Goal: Task Accomplishment & Management: Use online tool/utility

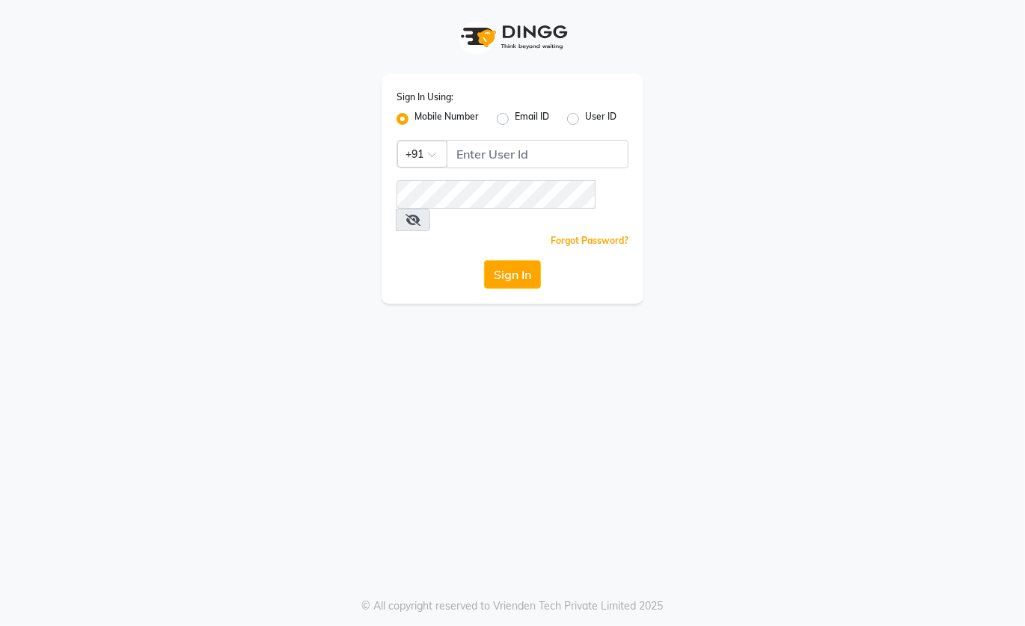
click at [704, 145] on div "Sign In Using: Mobile Number Email ID User ID Country Code × +91 Remember me Fo…" at bounding box center [512, 152] width 853 height 304
click at [500, 152] on input "Username" at bounding box center [538, 154] width 182 height 28
type input "9820855876"
click at [521, 260] on button "Sign In" at bounding box center [512, 274] width 57 height 28
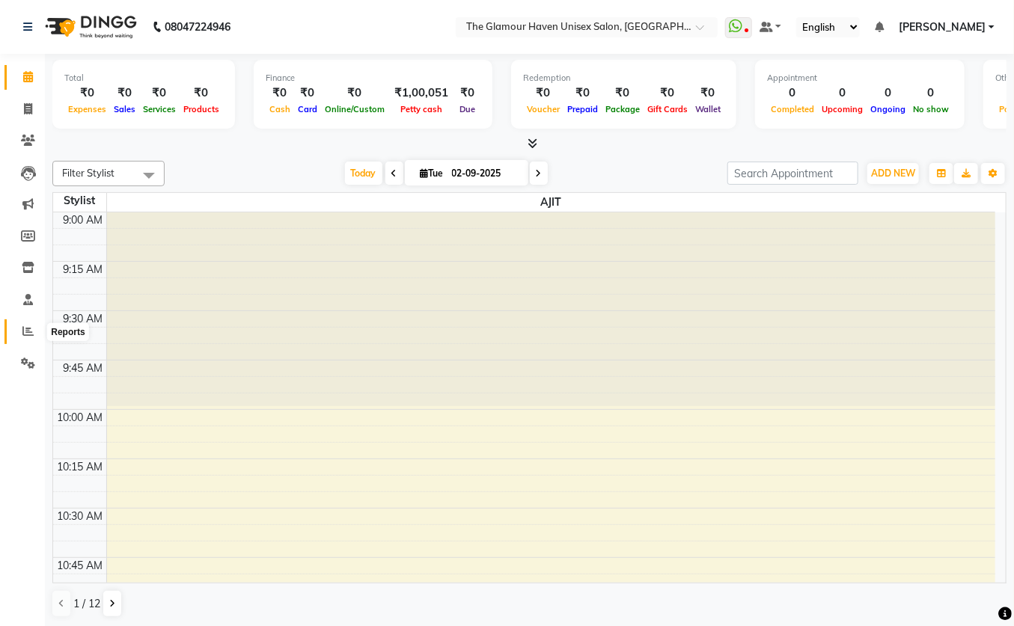
click at [30, 332] on icon at bounding box center [27, 330] width 11 height 11
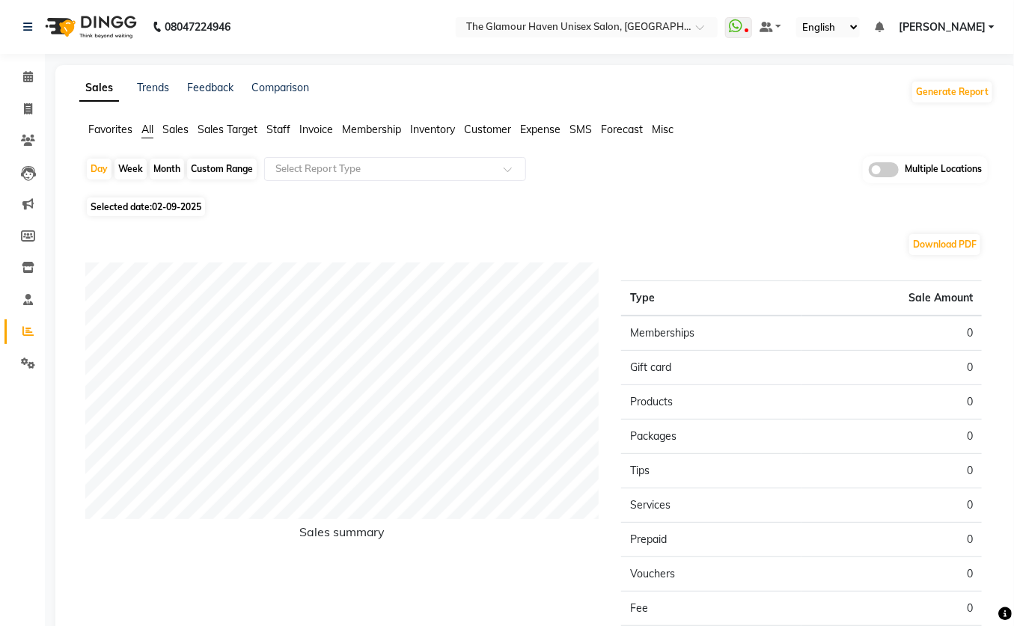
click at [168, 210] on span "02-09-2025" at bounding box center [176, 206] width 49 height 11
select select "9"
select select "2025"
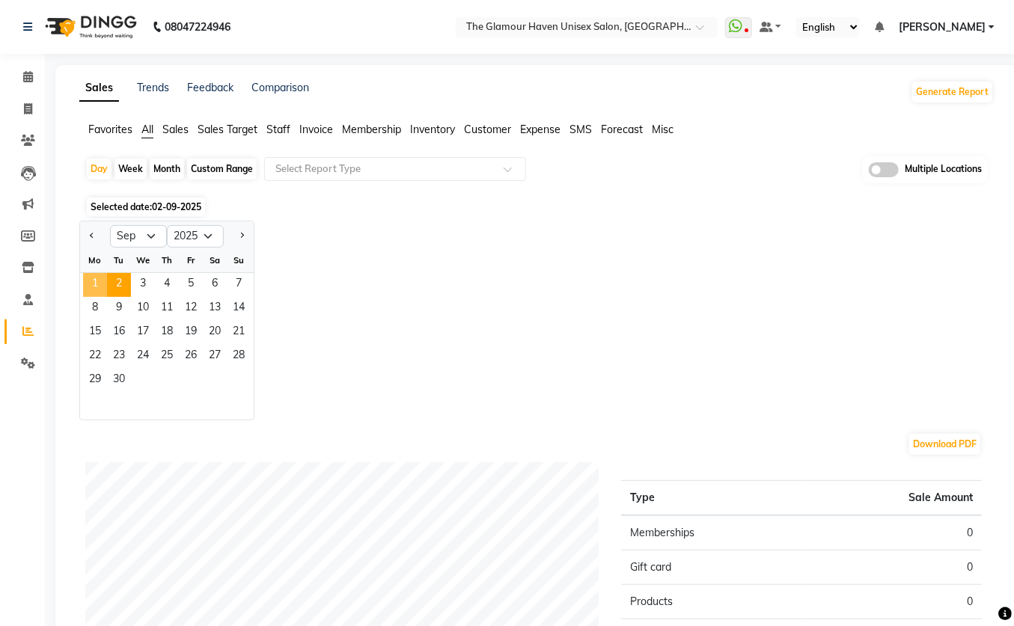
click at [95, 285] on span "1" at bounding box center [95, 285] width 24 height 24
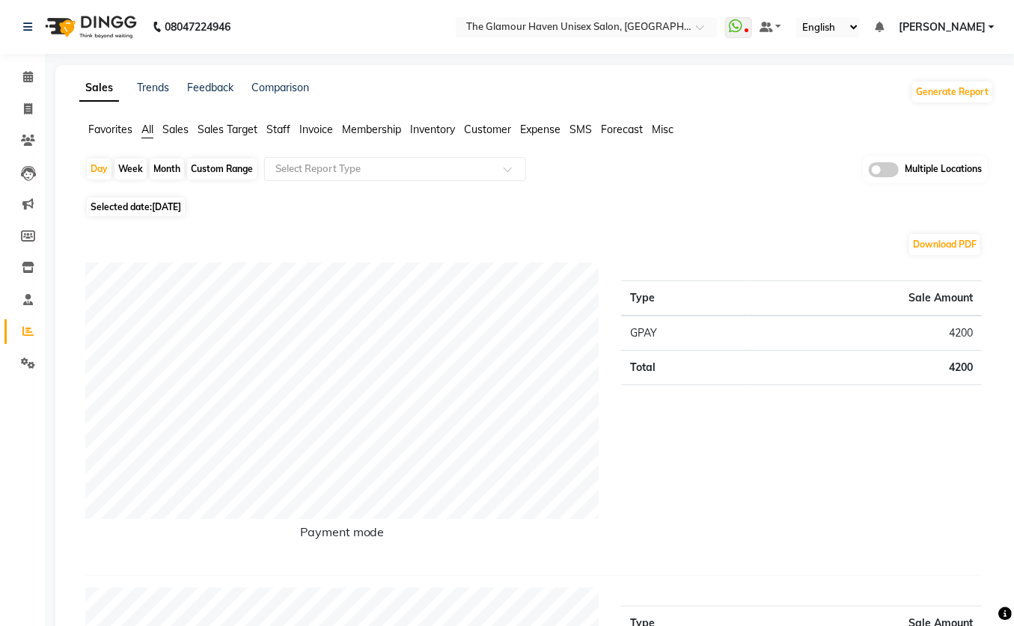
click at [572, 201] on div "Selected date: [DATE]" at bounding box center [539, 207] width 908 height 16
click at [275, 131] on span "Staff" at bounding box center [278, 129] width 24 height 13
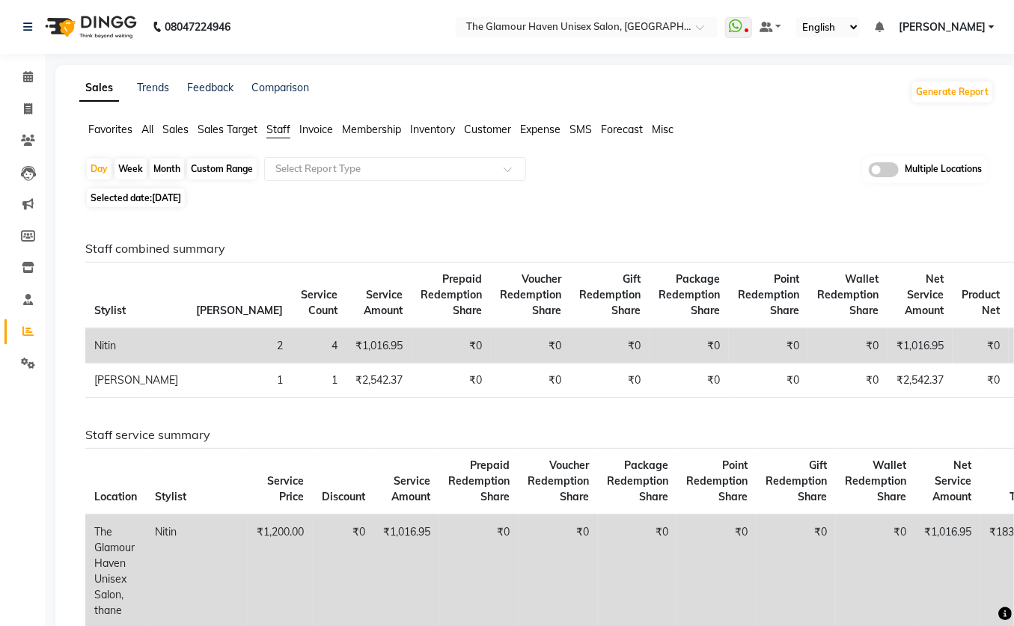
click at [175, 171] on div "Month" at bounding box center [167, 169] width 34 height 21
select select "9"
select select "2025"
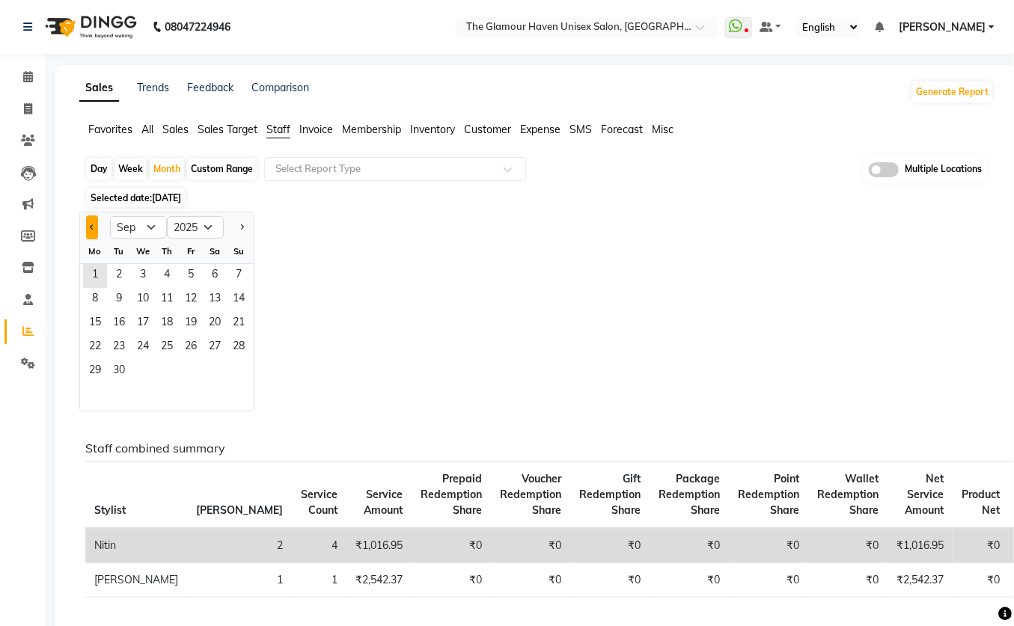
click at [87, 232] on button "Previous month" at bounding box center [92, 227] width 12 height 24
select select "8"
click at [188, 276] on span "1" at bounding box center [191, 276] width 24 height 24
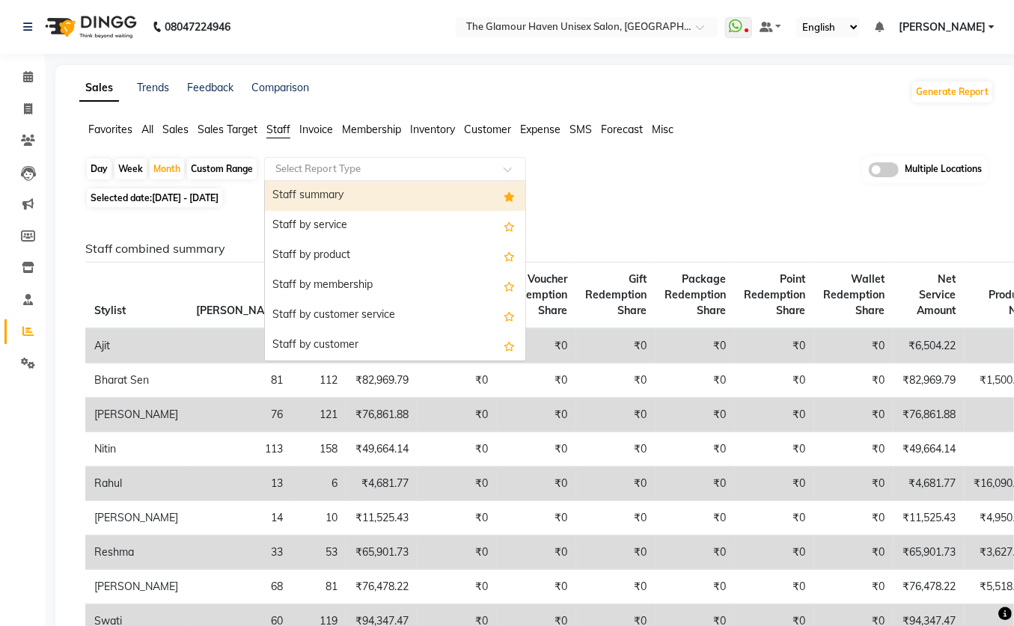
click at [506, 170] on span at bounding box center [513, 173] width 19 height 15
click at [401, 197] on div "Staff summary" at bounding box center [395, 196] width 260 height 30
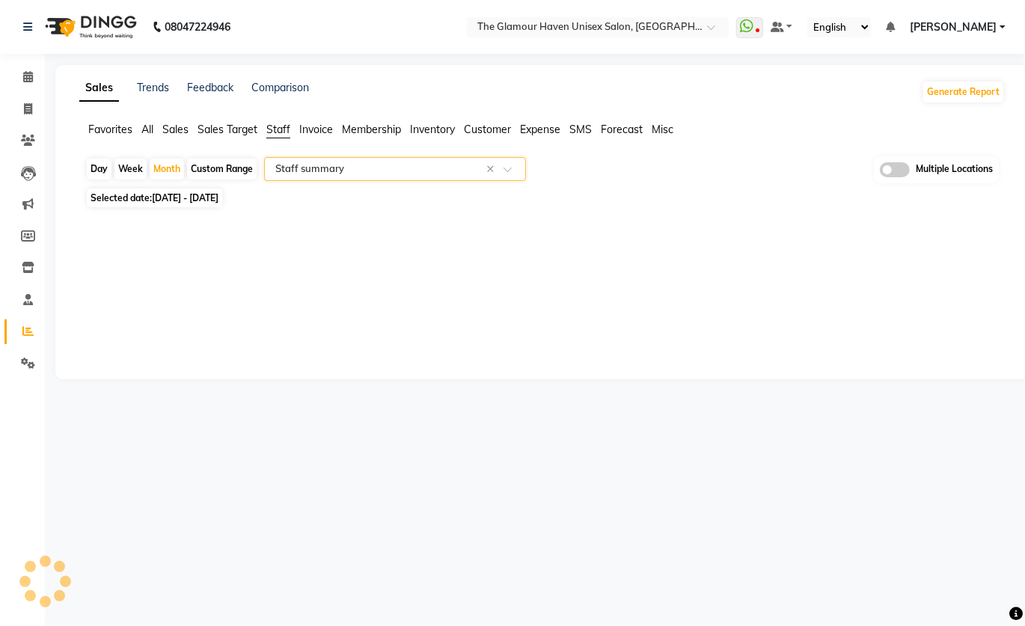
select select "full_report"
select select "csv"
click at [211, 168] on div "Custom Range" at bounding box center [222, 169] width 70 height 21
select select "8"
select select "2025"
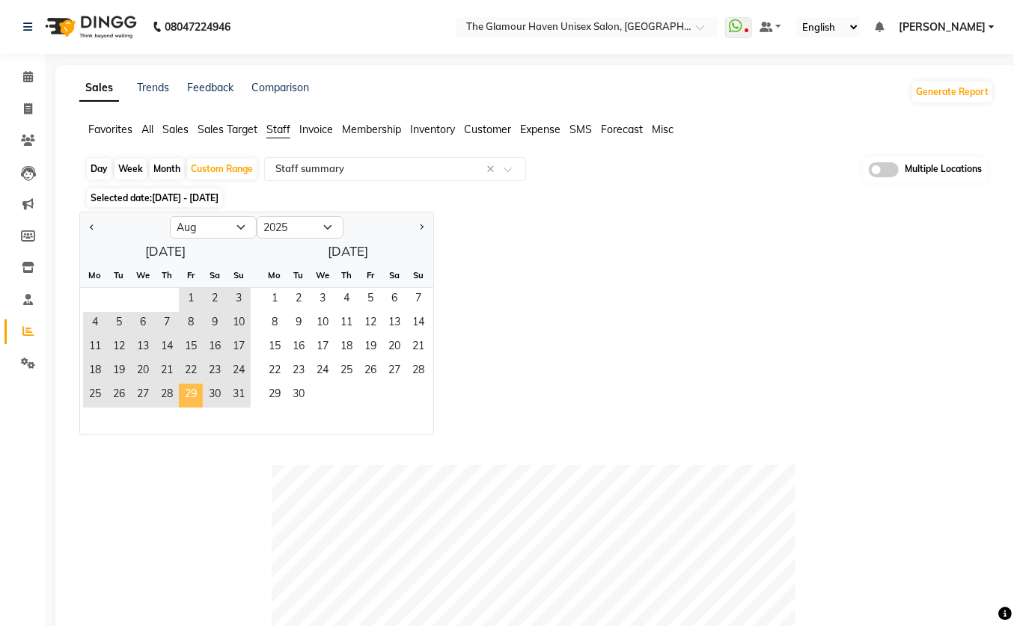
click at [186, 394] on span "29" at bounding box center [191, 396] width 24 height 24
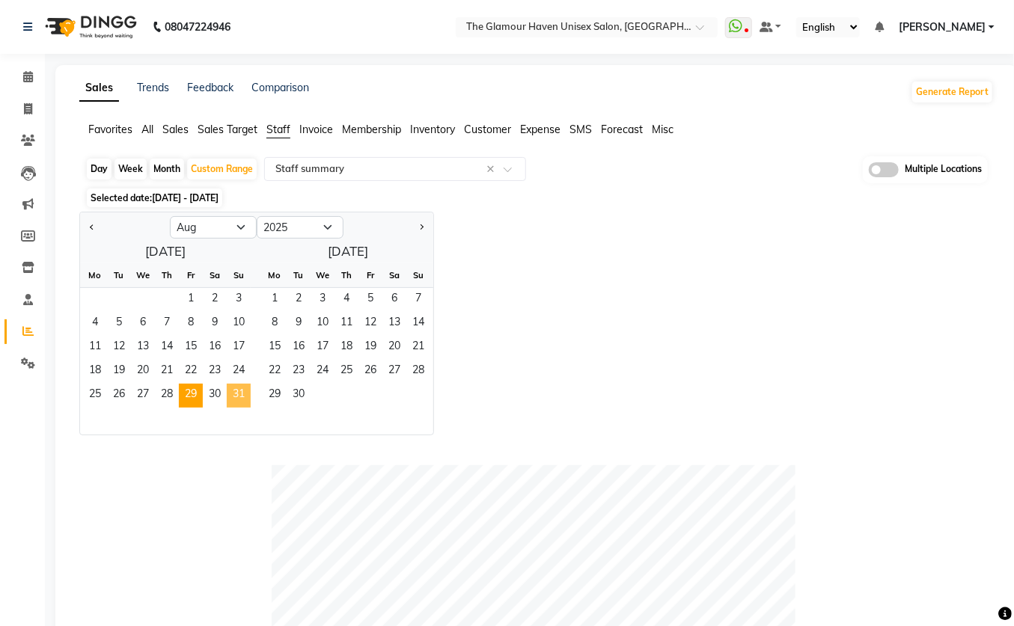
click at [243, 393] on span "31" at bounding box center [239, 396] width 24 height 24
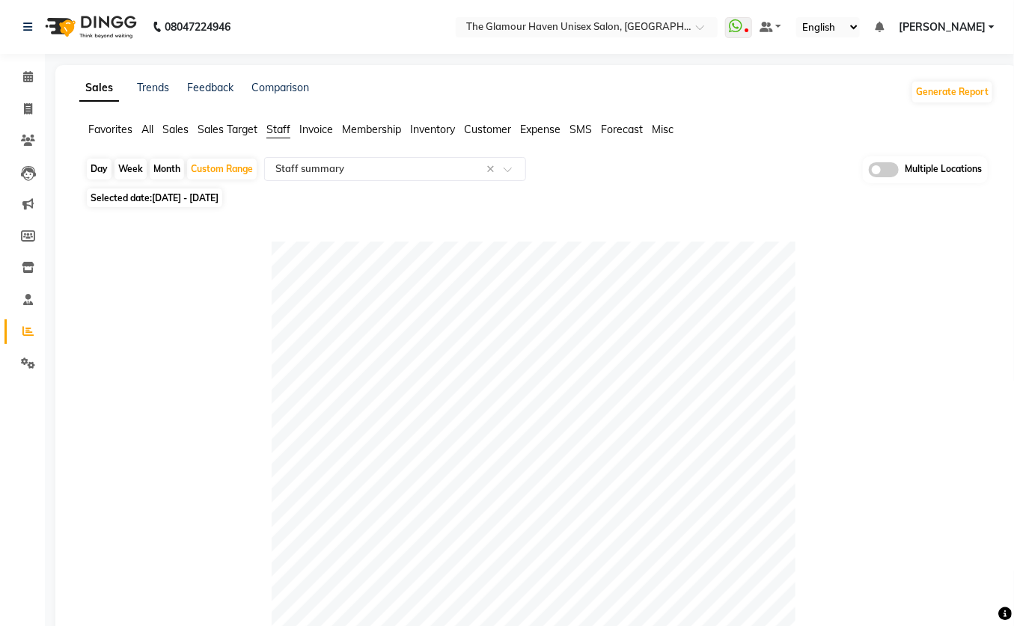
drag, startPoint x: 176, startPoint y: 129, endPoint x: 192, endPoint y: 133, distance: 16.2
click at [177, 130] on span "Sales" at bounding box center [175, 129] width 26 height 13
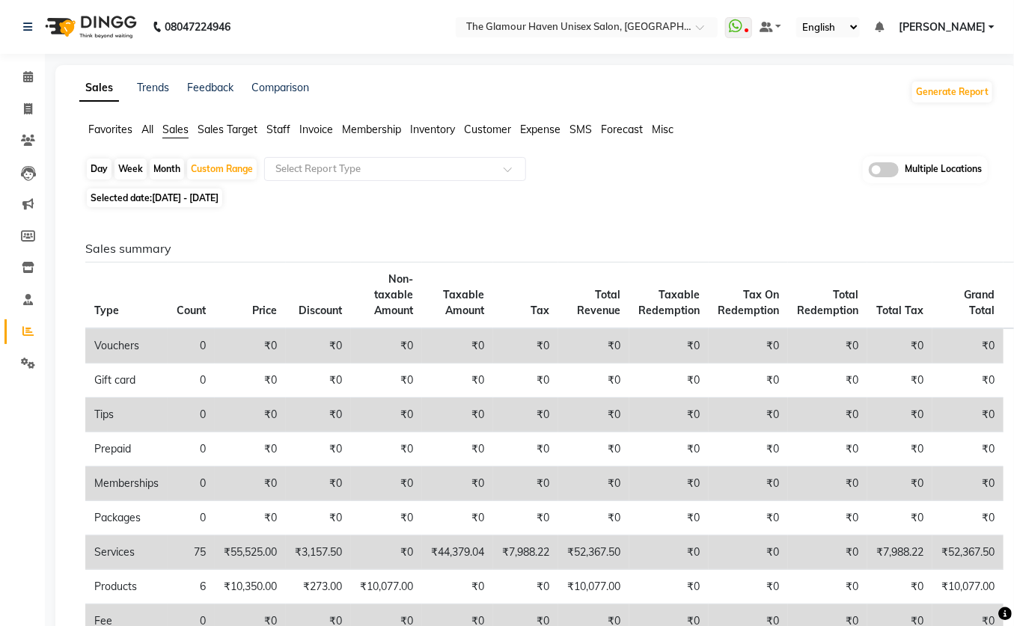
click at [156, 199] on span "[DATE] - [DATE]" at bounding box center [185, 197] width 67 height 11
select select "8"
select select "2025"
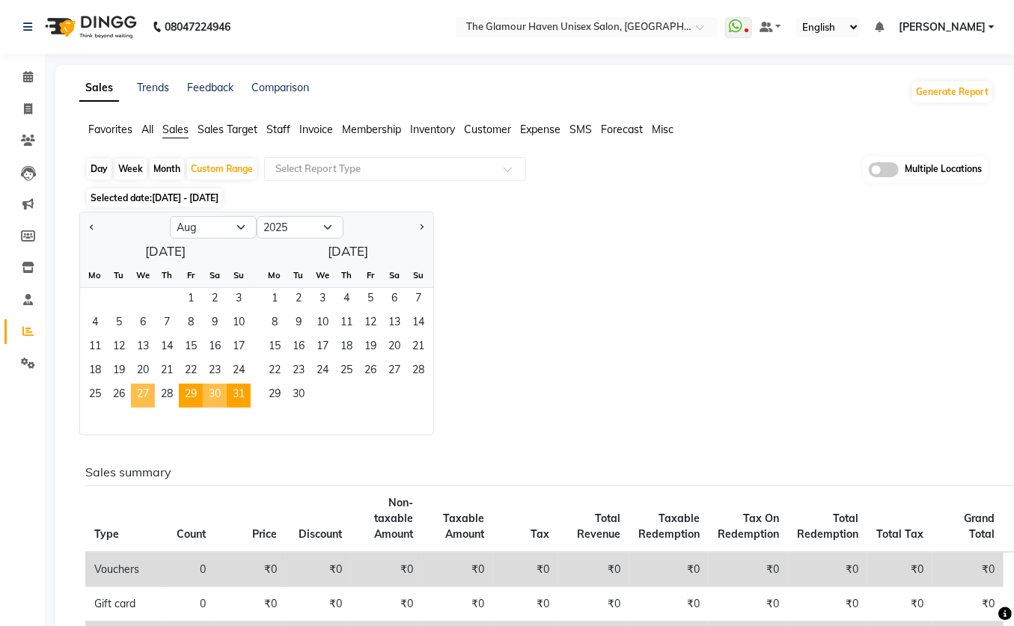
click at [145, 394] on span "27" at bounding box center [143, 396] width 24 height 24
click at [237, 390] on span "31" at bounding box center [239, 396] width 24 height 24
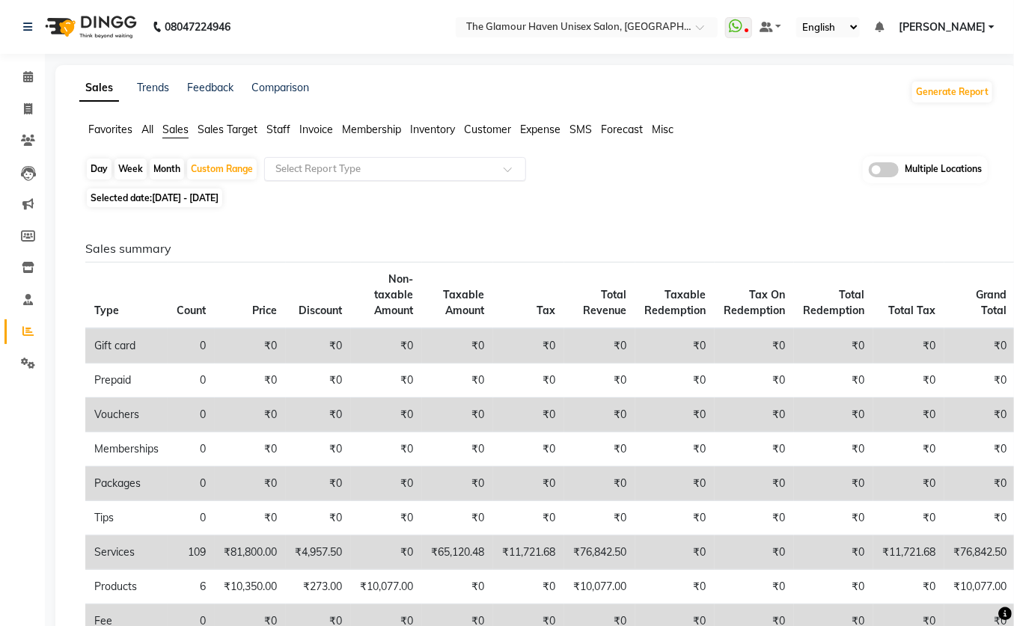
click at [513, 169] on span at bounding box center [513, 173] width 19 height 15
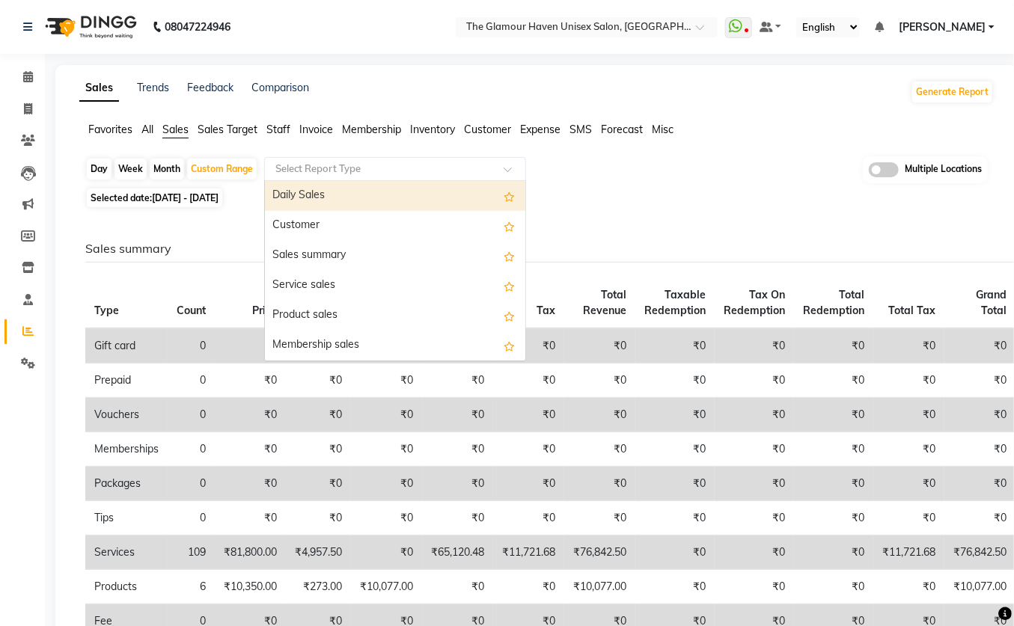
drag, startPoint x: 358, startPoint y: 197, endPoint x: 405, endPoint y: 196, distance: 47.1
click at [357, 197] on div "Daily Sales" at bounding box center [395, 196] width 260 height 30
select select "full_report"
select select "csv"
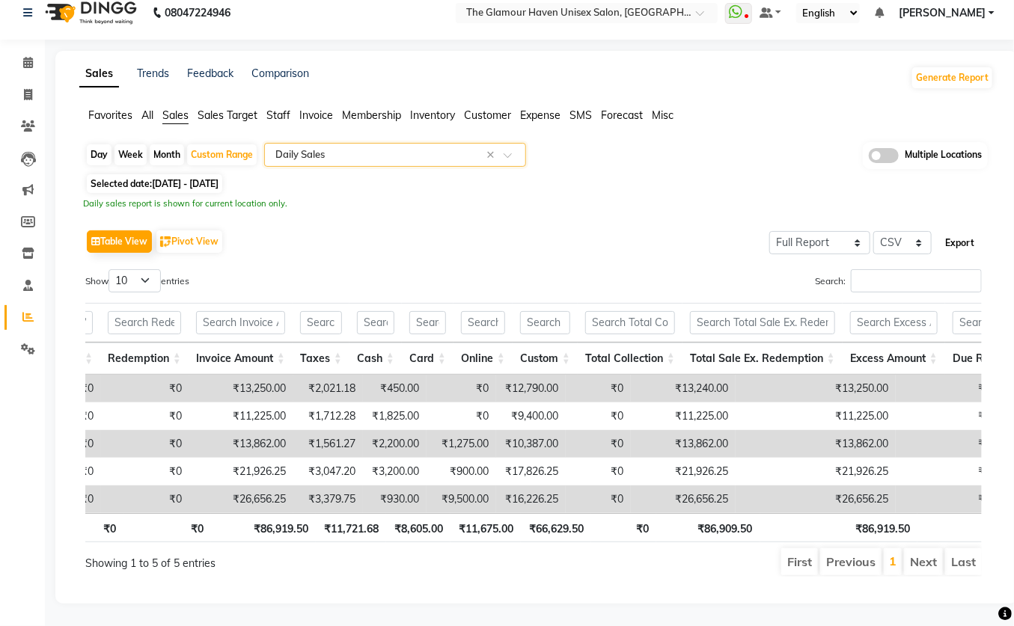
click at [863, 230] on button "Export" at bounding box center [959, 242] width 41 height 25
click at [168, 178] on span "[DATE] - [DATE]" at bounding box center [185, 183] width 67 height 11
select select "8"
select select "2025"
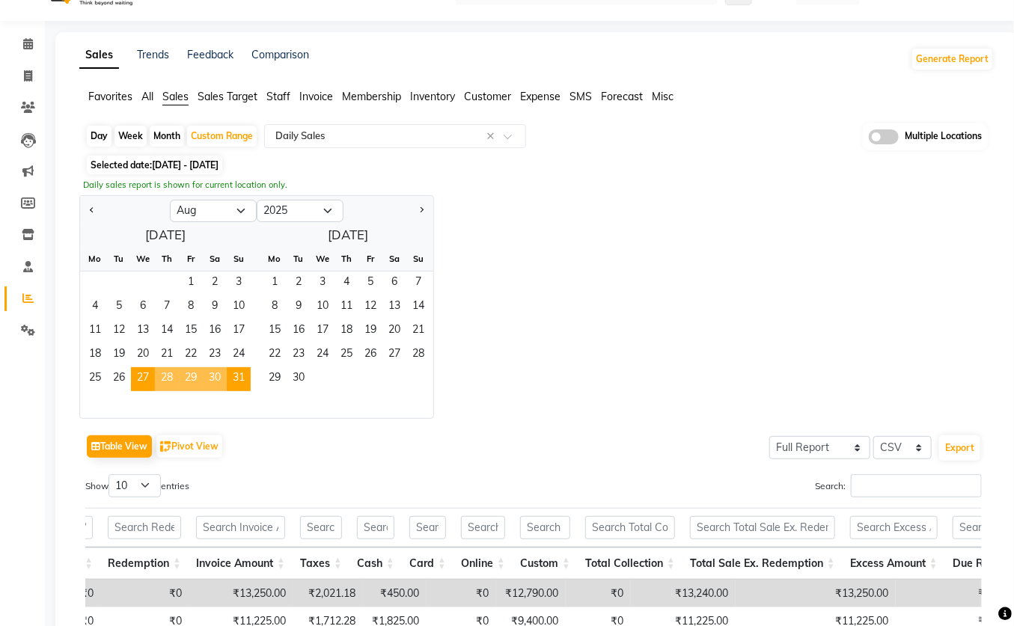
click at [171, 131] on div "Month" at bounding box center [167, 136] width 34 height 21
select select "8"
select select "2025"
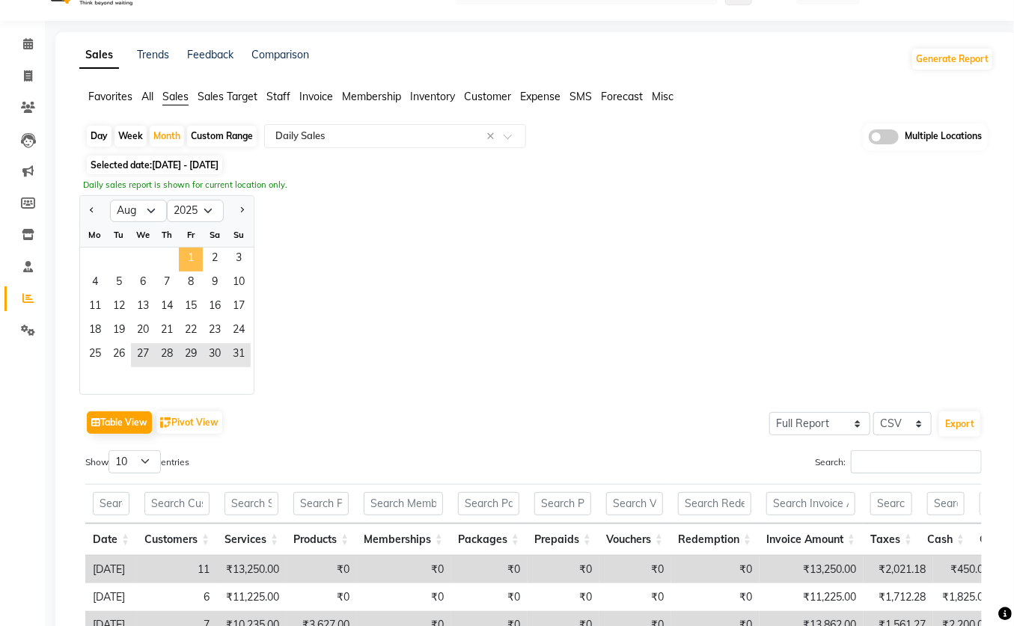
click at [186, 260] on span "1" at bounding box center [191, 260] width 24 height 24
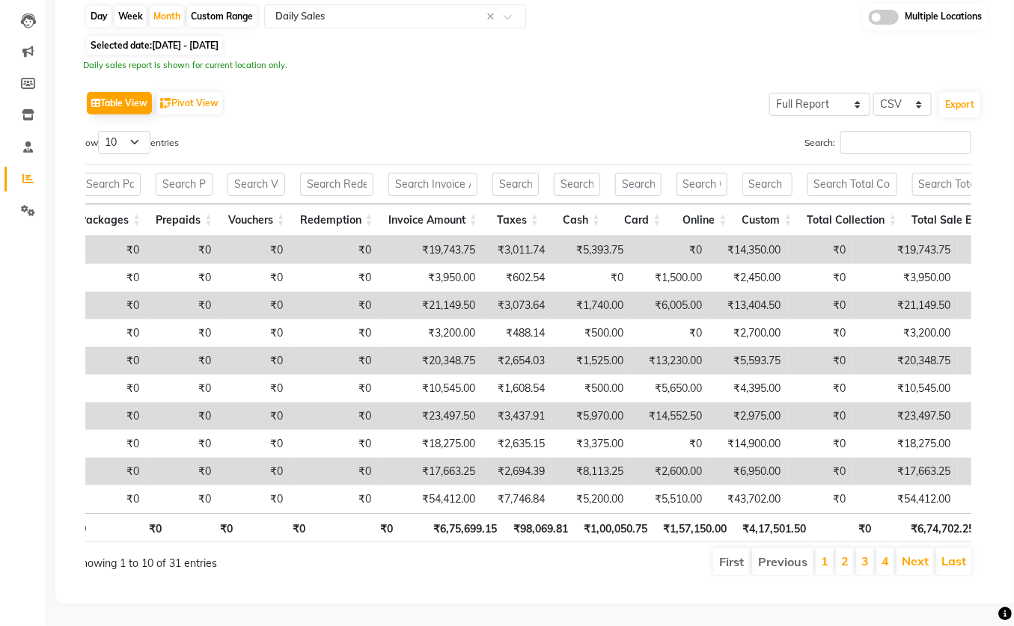
scroll to position [0, 471]
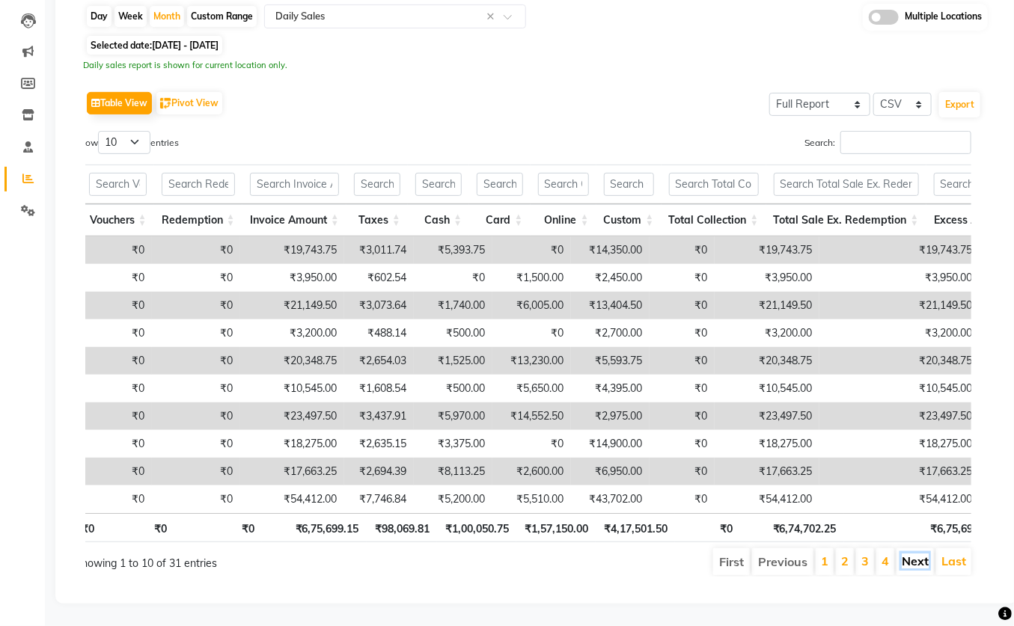
click at [863, 554] on link "Next" at bounding box center [915, 561] width 27 height 15
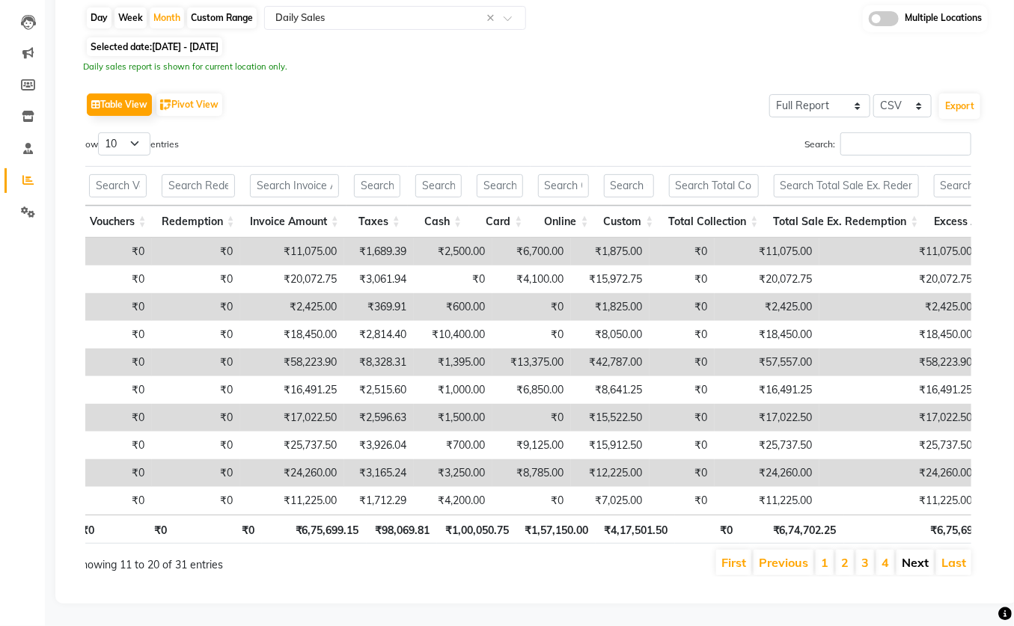
click at [863, 555] on link "Next" at bounding box center [915, 562] width 27 height 15
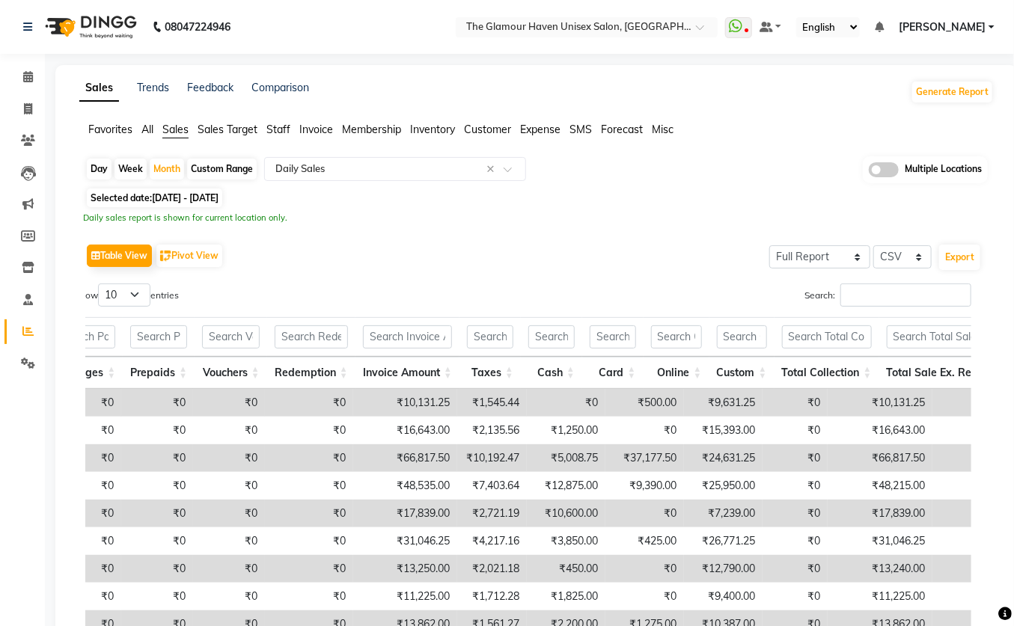
scroll to position [75, 0]
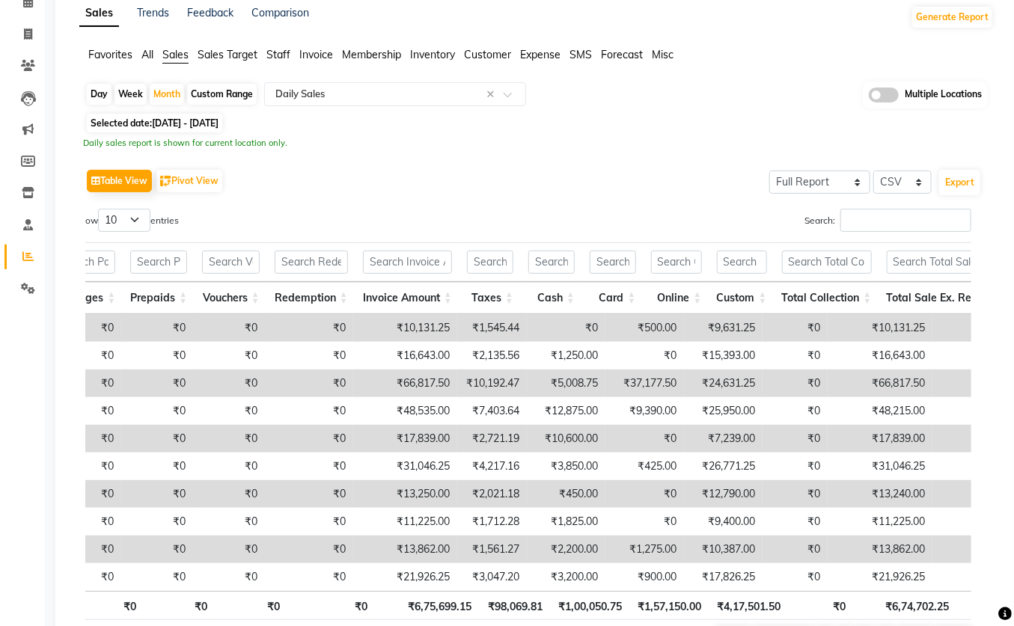
click at [196, 123] on span "[DATE] - [DATE]" at bounding box center [185, 122] width 67 height 11
select select "8"
select select "2025"
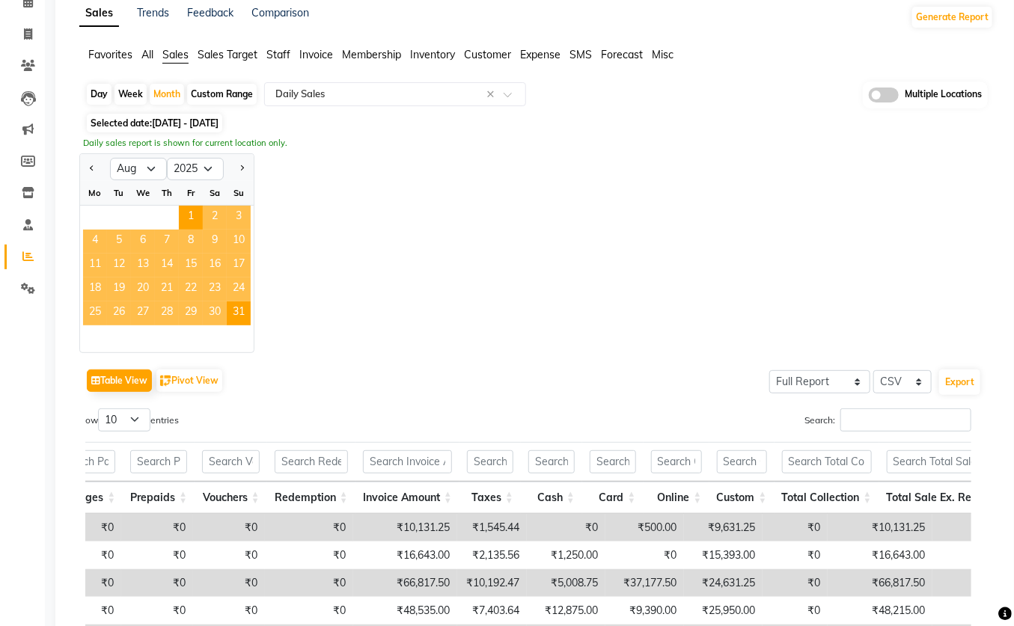
click at [224, 97] on div "Custom Range" at bounding box center [222, 94] width 70 height 21
select select "8"
select select "2025"
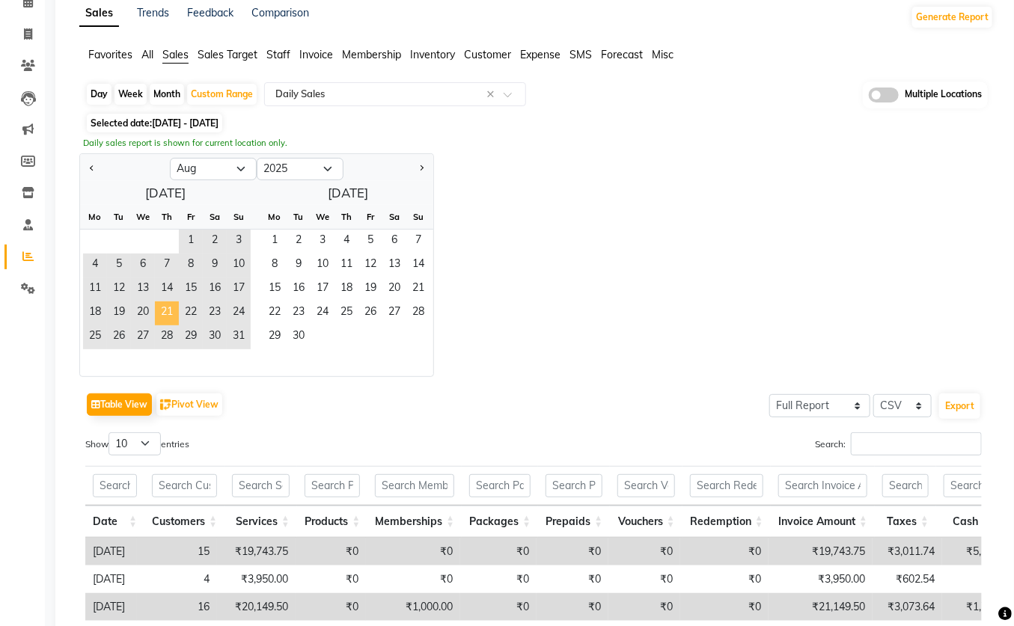
click at [166, 310] on span "21" at bounding box center [167, 314] width 24 height 24
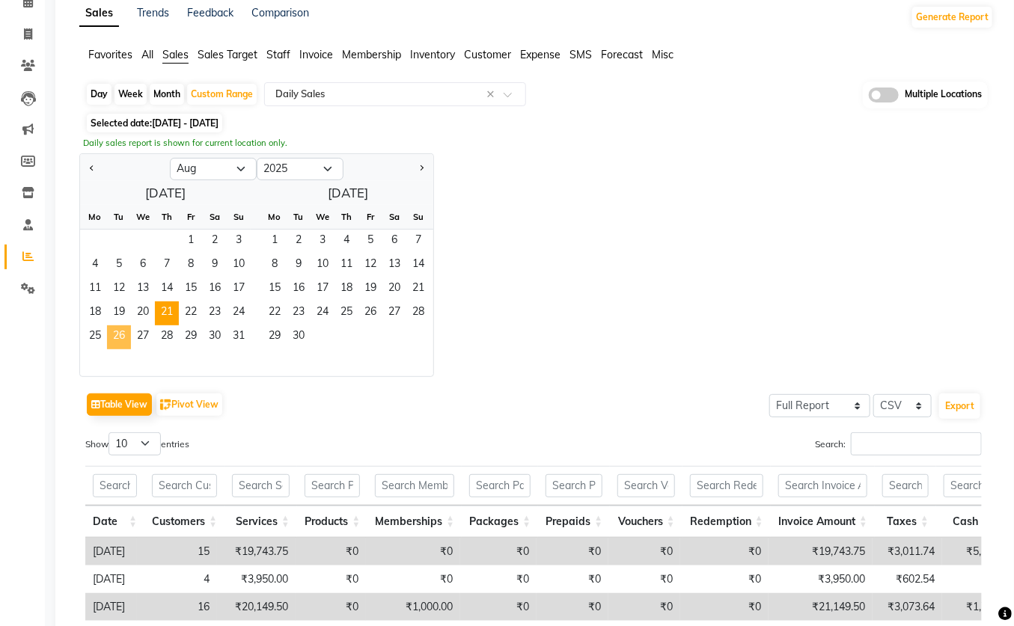
click at [123, 330] on span "26" at bounding box center [119, 337] width 24 height 24
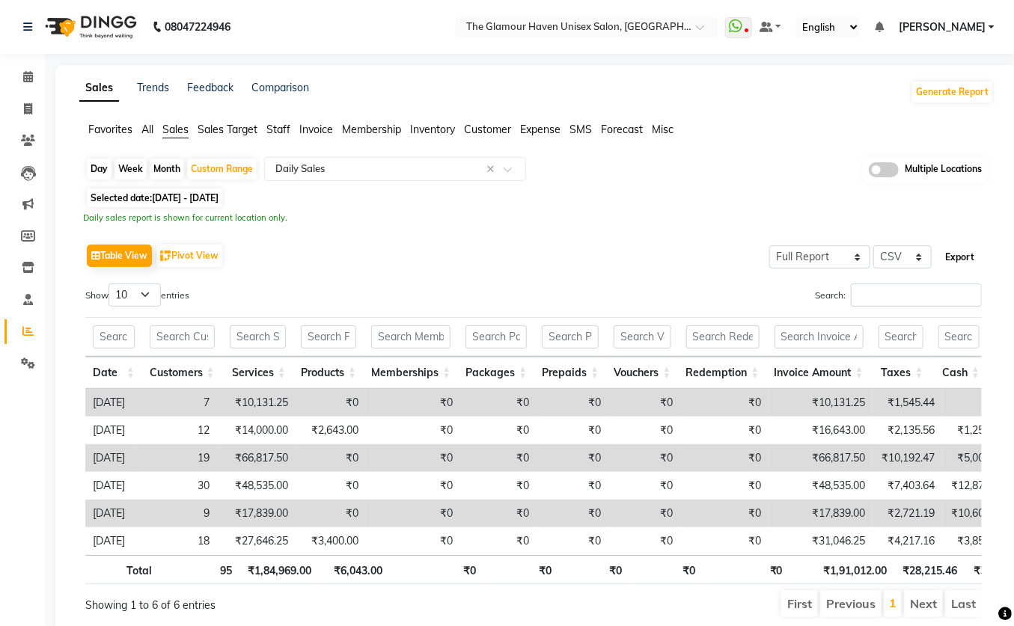
click at [863, 259] on button "Export" at bounding box center [959, 257] width 41 height 25
click at [188, 192] on span "[DATE] - [DATE]" at bounding box center [185, 197] width 67 height 11
select select "8"
select select "2025"
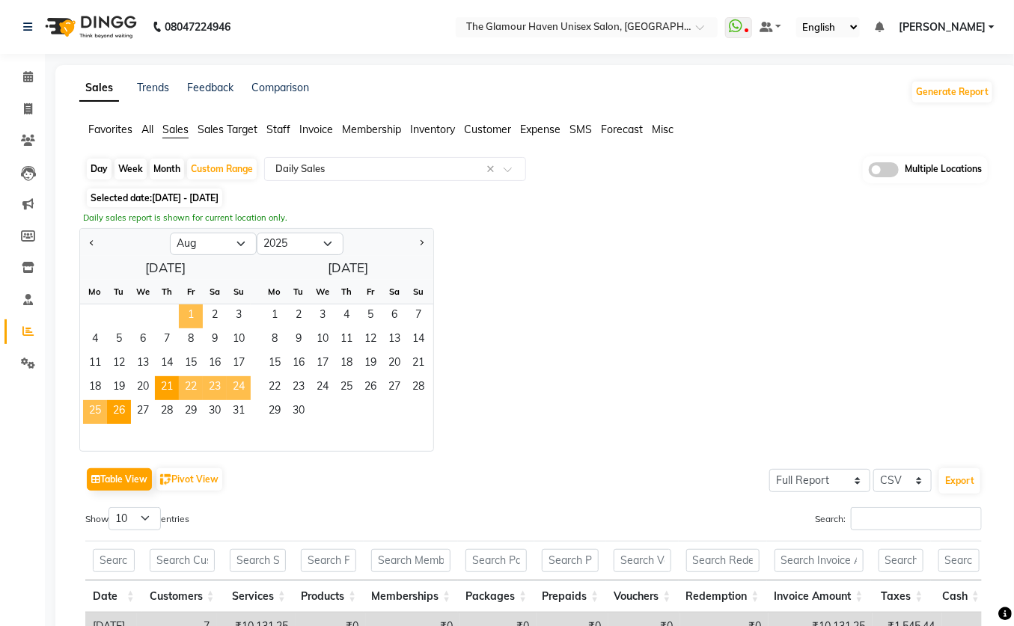
click at [188, 316] on span "1" at bounding box center [191, 317] width 24 height 24
click at [242, 415] on span "31" at bounding box center [239, 412] width 24 height 24
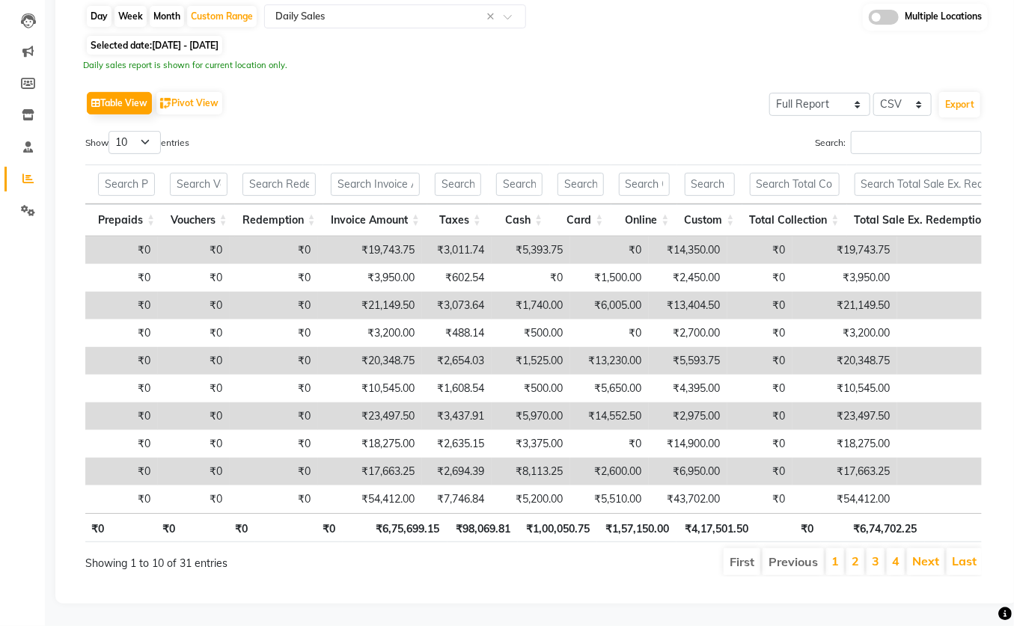
scroll to position [0, 450]
drag, startPoint x: 958, startPoint y: 85, endPoint x: 931, endPoint y: 85, distance: 27.7
click at [863, 92] on button "Export" at bounding box center [959, 104] width 41 height 25
